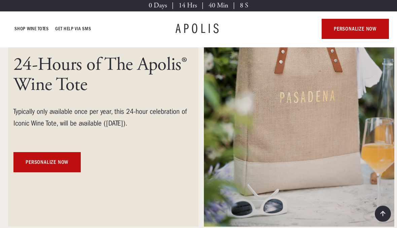
scroll to position [96, 0]
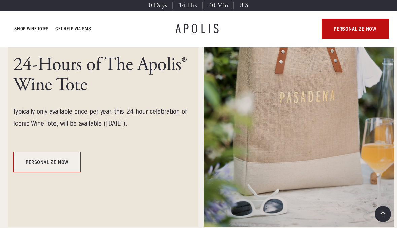
click at [32, 161] on link "personalize now" at bounding box center [46, 162] width 67 height 20
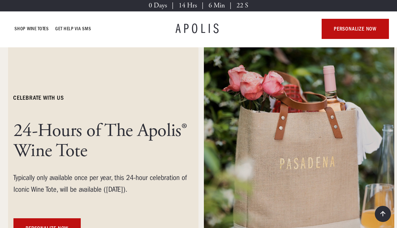
scroll to position [29, 3]
click at [35, 26] on link "Shop Wine Totes" at bounding box center [32, 29] width 34 height 8
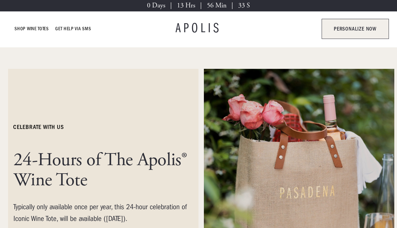
click at [365, 30] on link "personalize now" at bounding box center [355, 29] width 67 height 20
